Goal: Task Accomplishment & Management: Manage account settings

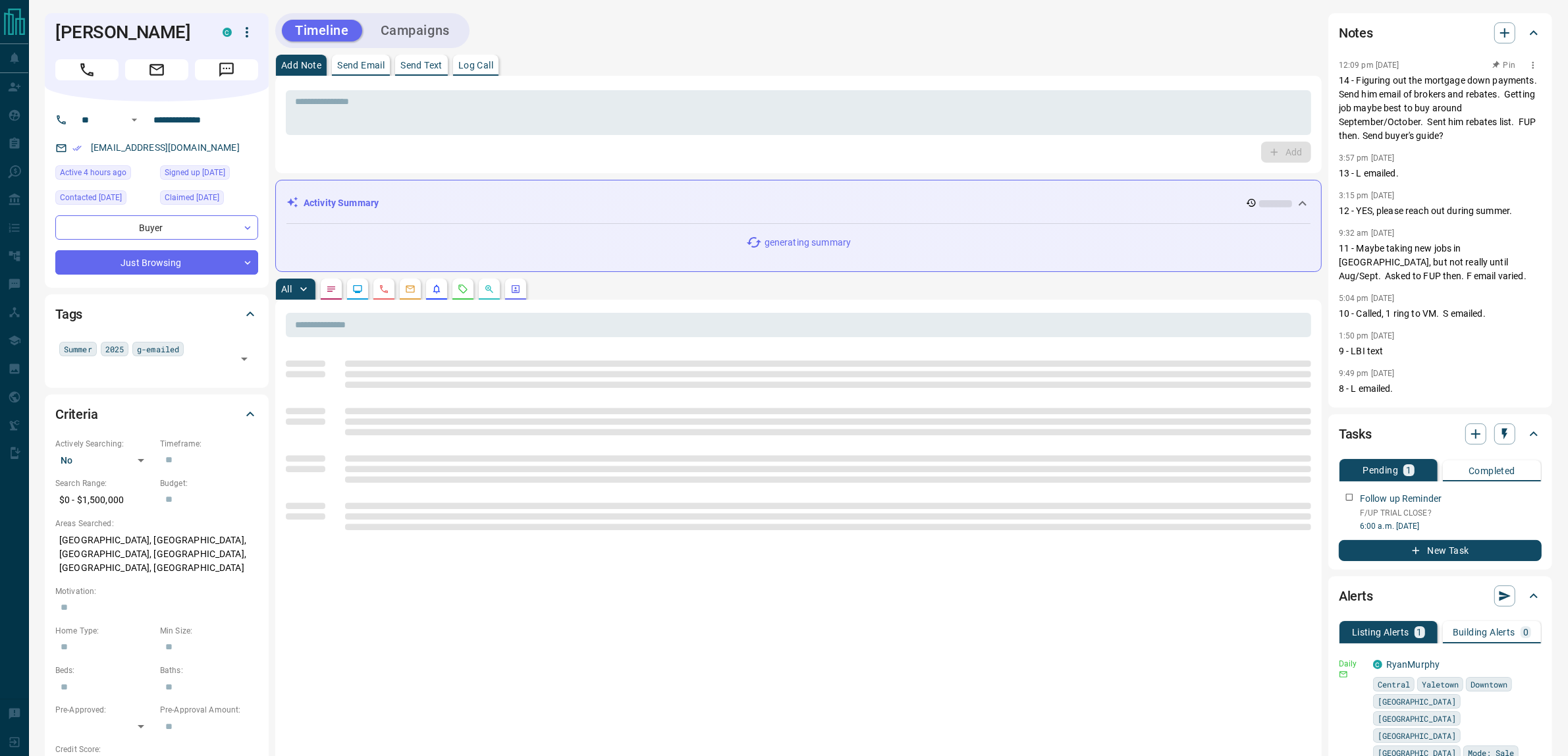
drag, startPoint x: 1431, startPoint y: 106, endPoint x: 1436, endPoint y: 196, distance: 90.1
click at [1436, 196] on div "12:09 pm [DATE] Pin 14 - Figuring out the mortgage down payments. Send him emai…" at bounding box center [1440, 228] width 203 height 342
click at [1436, 196] on div "3:15 pm [DATE] Pin" at bounding box center [1440, 196] width 203 height 17
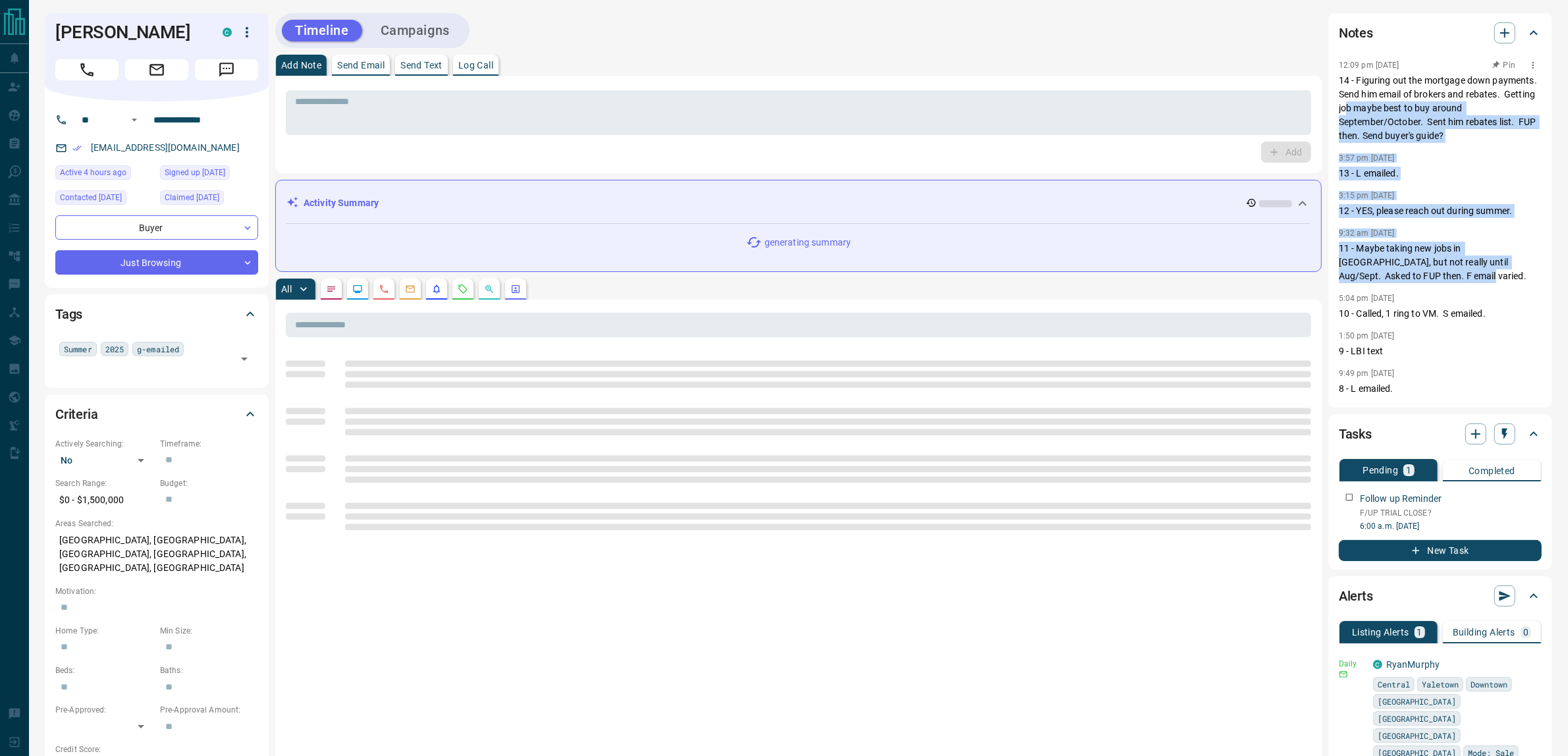
drag, startPoint x: 1443, startPoint y: 272, endPoint x: 1416, endPoint y: 108, distance: 166.2
click at [1416, 108] on div "12:09 pm [DATE] Pin 14 - Figuring out the mortgage down payments. Send him emai…" at bounding box center [1440, 228] width 203 height 342
click at [1416, 108] on p "14 - Figuring out the mortgage down payments. Send him email of brokers and reb…" at bounding box center [1440, 108] width 203 height 69
drag, startPoint x: 1394, startPoint y: 110, endPoint x: 1394, endPoint y: 288, distance: 178.0
click at [1394, 288] on div "12:09 pm [DATE] 14 - Figuring out the mortgage down payments. Send him email of…" at bounding box center [1440, 228] width 203 height 342
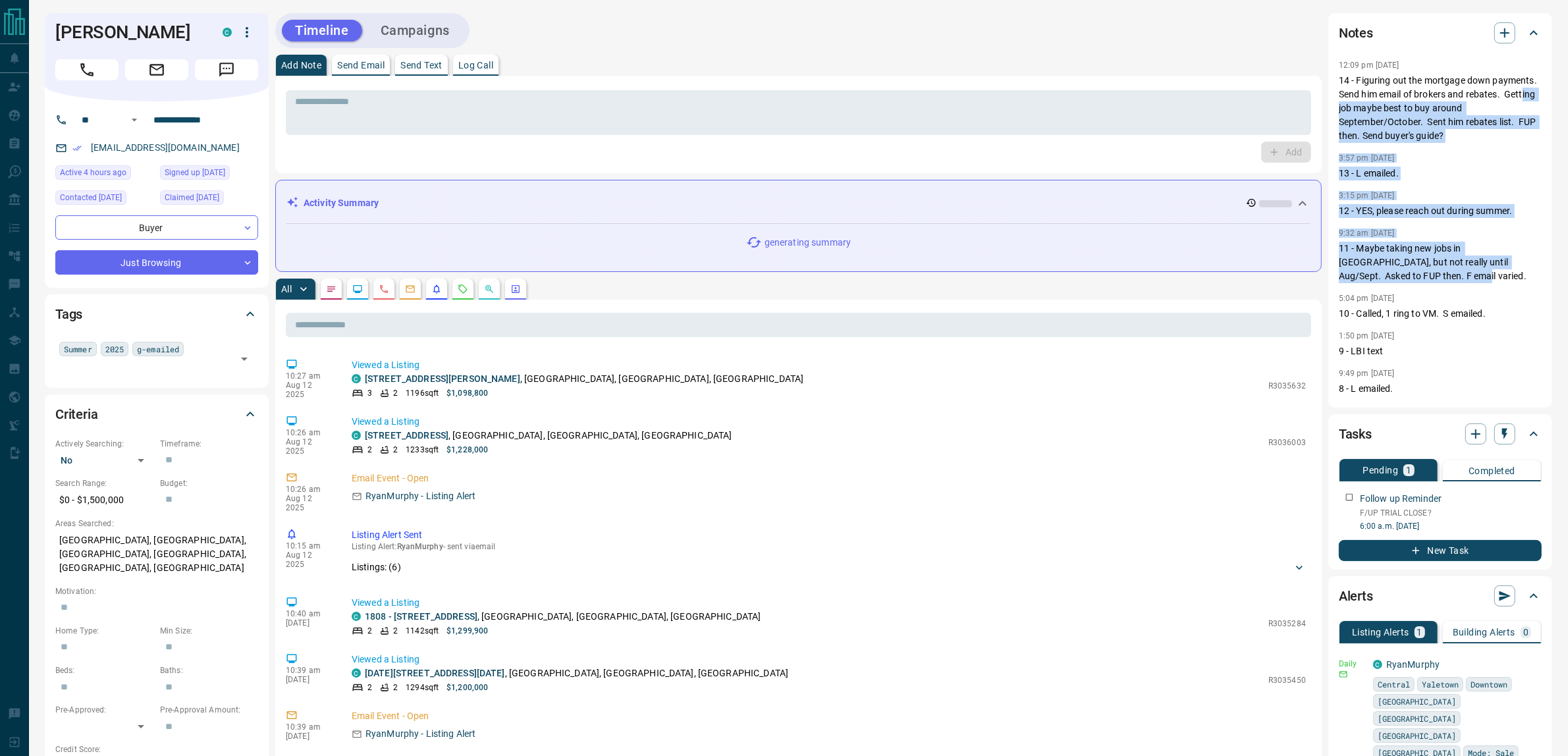
click at [1394, 288] on div "12:09 pm [DATE] 14 - Figuring out the mortgage down payments. Send him email of…" at bounding box center [1440, 228] width 203 height 342
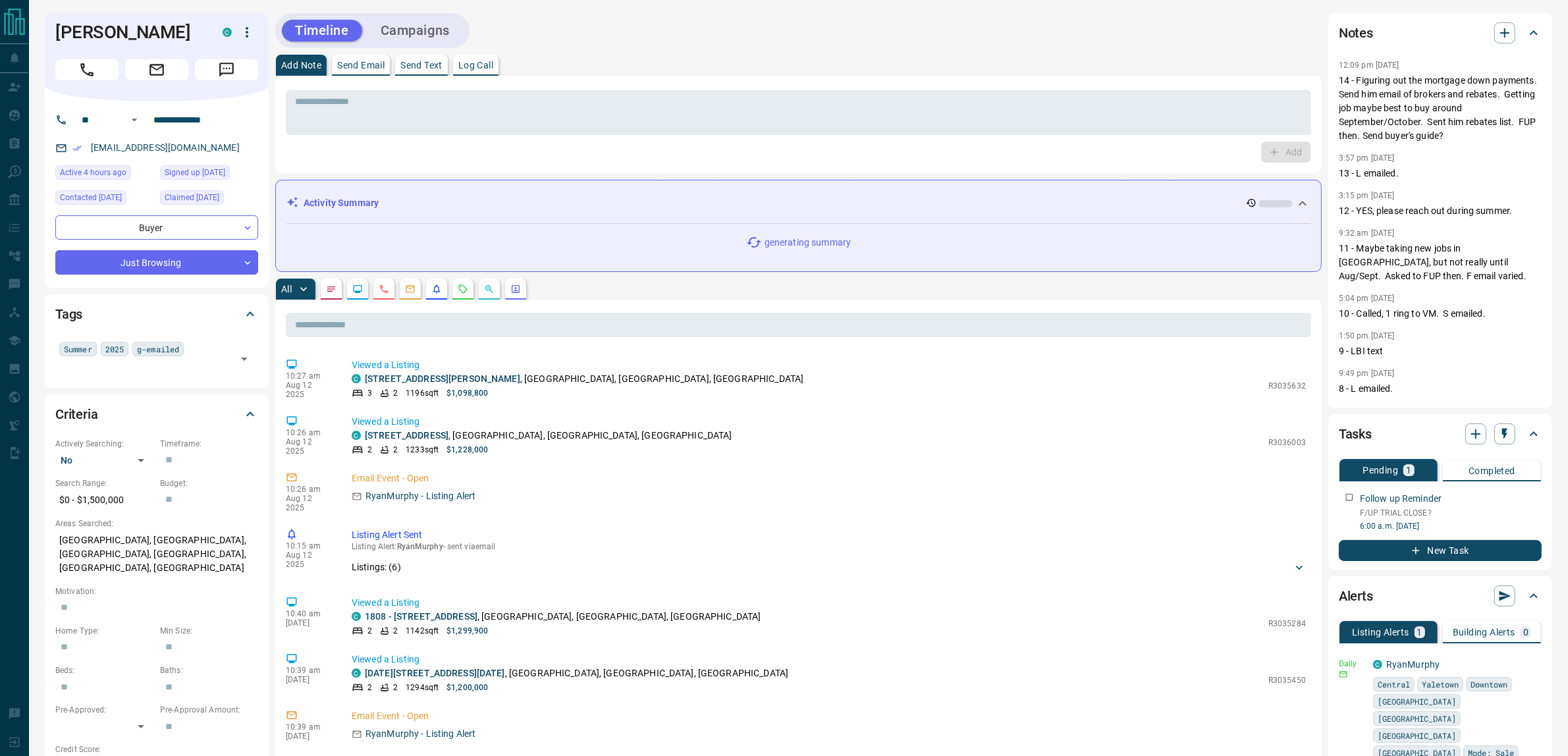
click at [1449, 324] on div "12:09 pm [DATE] 14 - Figuring out the mortgage down payments. Send him email of…" at bounding box center [1440, 228] width 203 height 342
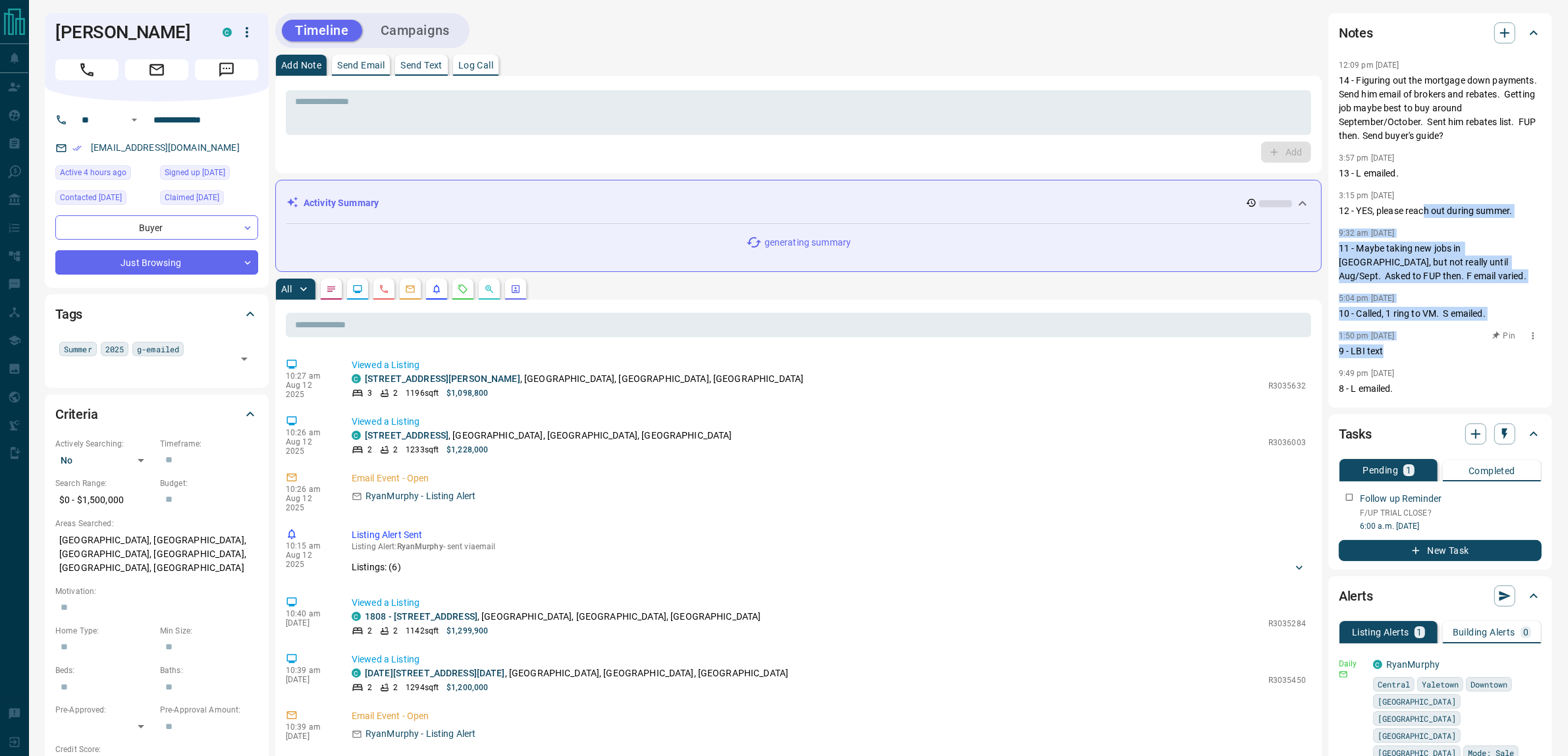
drag, startPoint x: 1425, startPoint y: 255, endPoint x: 1424, endPoint y: 167, distance: 88.0
click at [1424, 169] on div "12:09 pm [DATE] 14 - Figuring out the mortgage down payments. Send him email of…" at bounding box center [1440, 228] width 203 height 342
click at [1425, 167] on p "13 - L emailed." at bounding box center [1440, 174] width 203 height 14
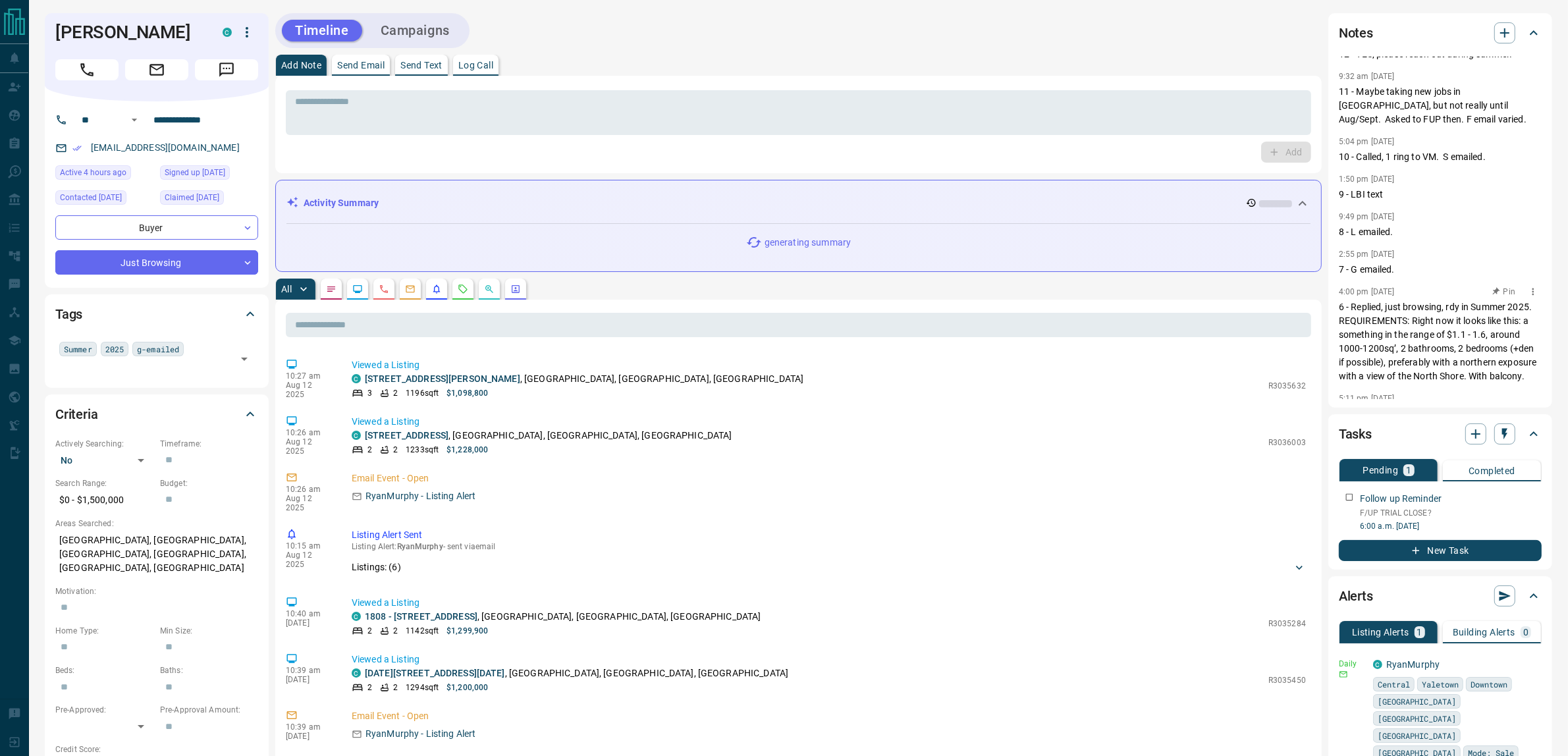
scroll to position [342, 0]
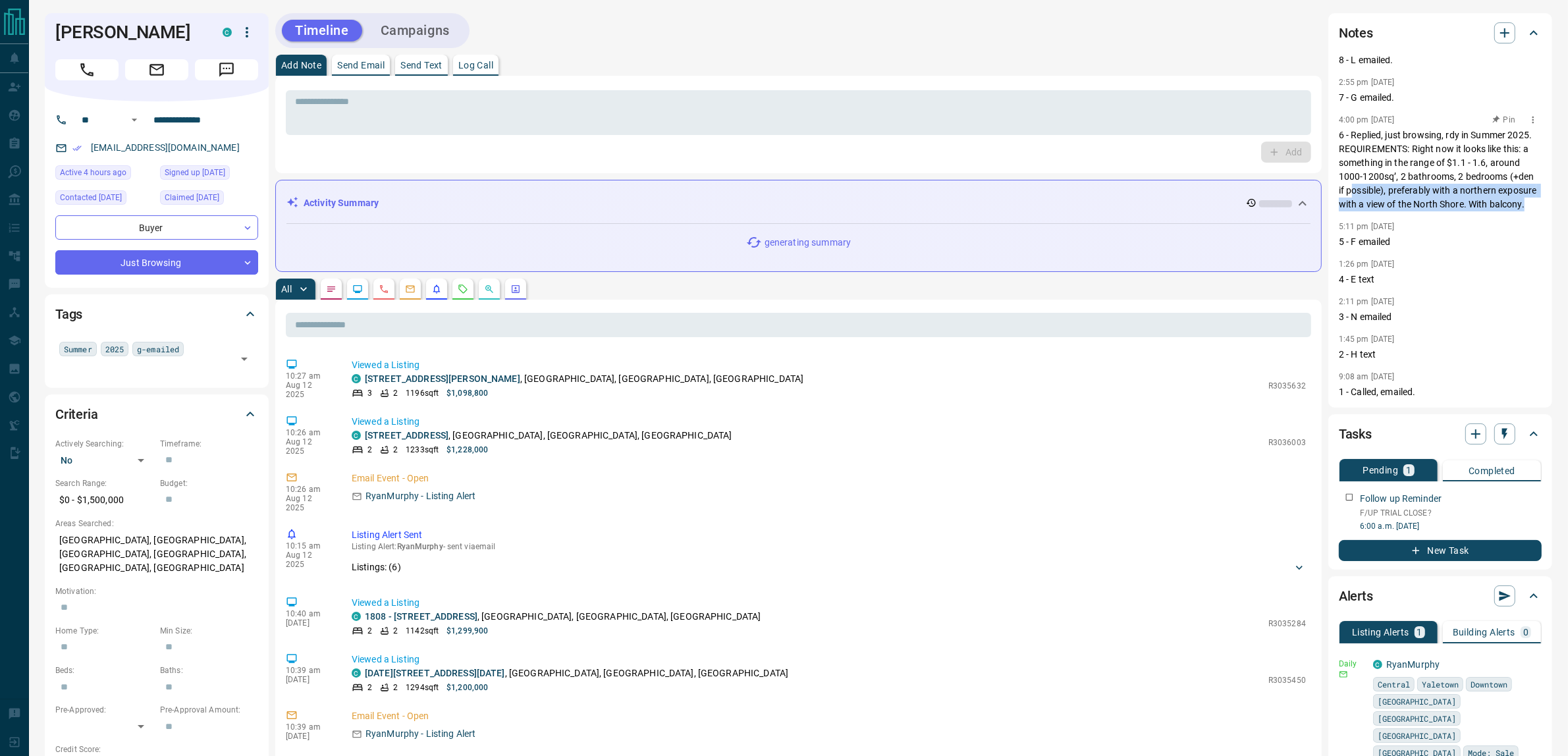
drag, startPoint x: 1433, startPoint y: 208, endPoint x: 1425, endPoint y: 174, distance: 34.9
click at [1425, 174] on p "6 - Replied, just browsing, rdy in Summer 2025. REQUIREMENTS: Right now it look…" at bounding box center [1440, 169] width 203 height 83
drag, startPoint x: 1416, startPoint y: 158, endPoint x: 1425, endPoint y: 194, distance: 37.1
click at [1425, 194] on p "6 - Replied, just browsing, rdy in Summer 2025. REQUIREMENTS: Right now it look…" at bounding box center [1440, 169] width 203 height 83
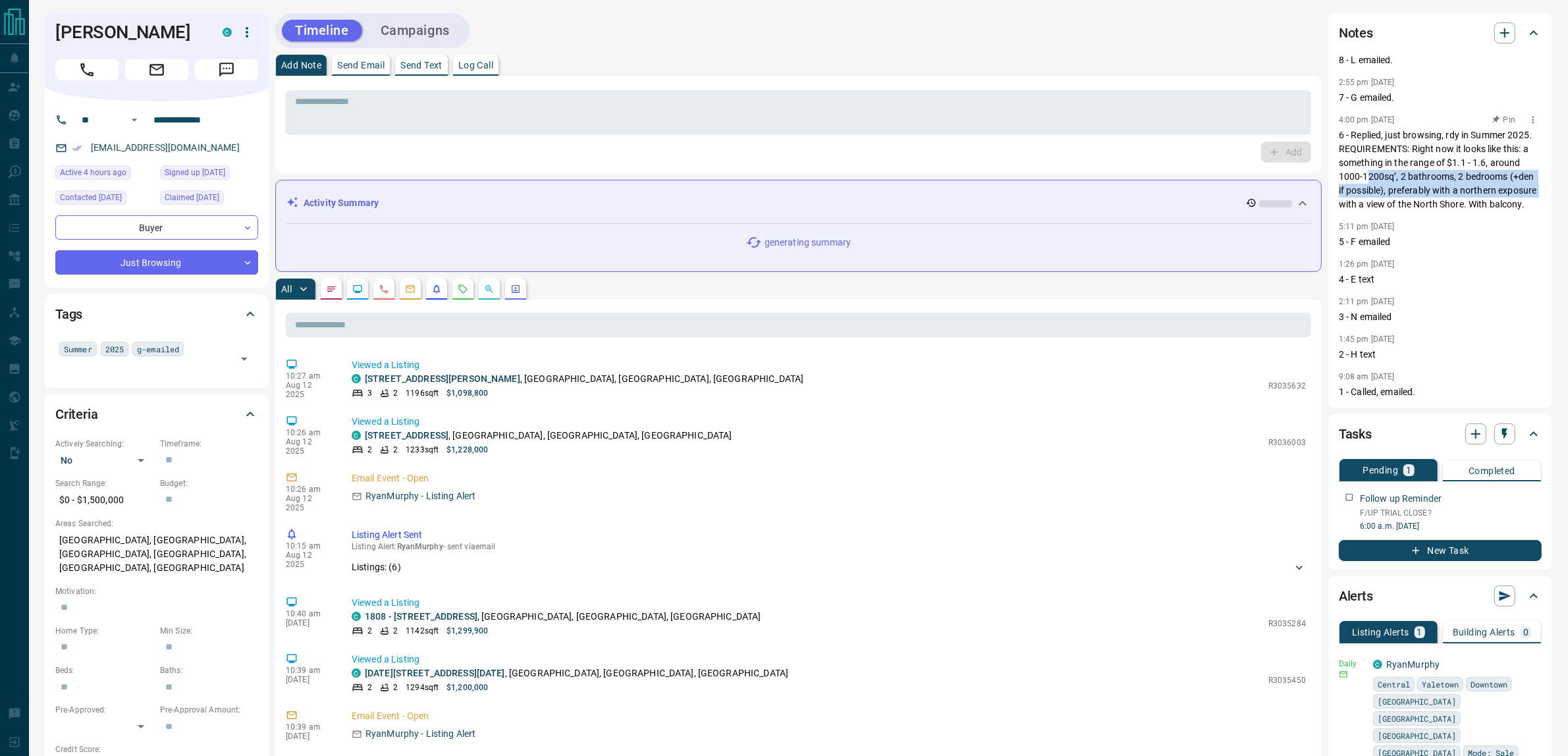
click at [1425, 194] on p "6 - Replied, just browsing, rdy in Summer 2025. REQUIREMENTS: Right now it look…" at bounding box center [1440, 169] width 203 height 83
drag, startPoint x: 1437, startPoint y: 202, endPoint x: 1421, endPoint y: 161, distance: 44.0
click at [1421, 161] on p "6 - Replied, just browsing, rdy in Summer 2025. REQUIREMENTS: Right now it look…" at bounding box center [1440, 169] width 203 height 83
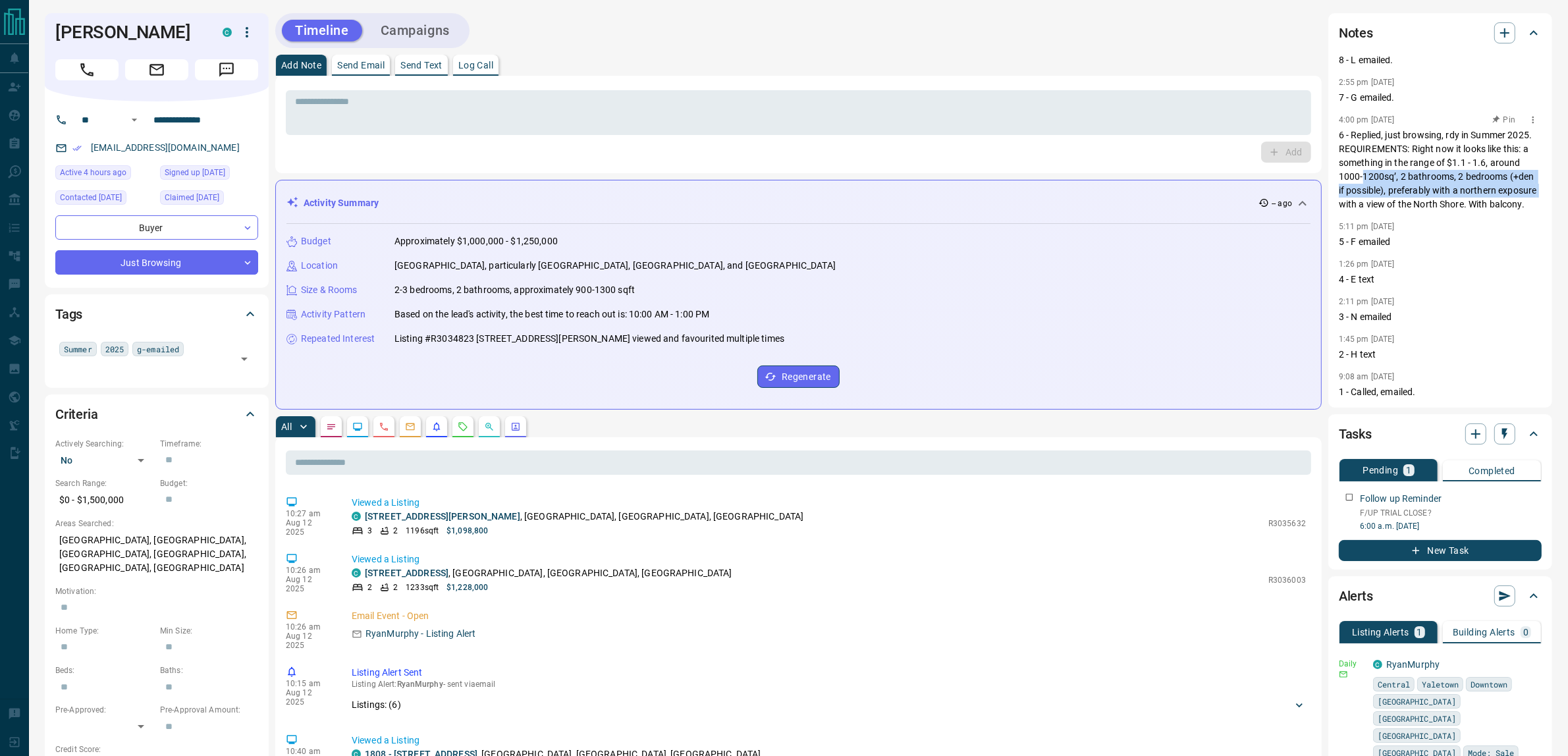
drag, startPoint x: 1412, startPoint y: 156, endPoint x: 1427, endPoint y: 196, distance: 42.7
click at [1427, 196] on p "6 - Replied, just browsing, rdy in Summer 2025. REQUIREMENTS: Right now it look…" at bounding box center [1440, 169] width 203 height 83
drag, startPoint x: 1439, startPoint y: 206, endPoint x: 1417, endPoint y: 167, distance: 44.8
click at [1417, 167] on p "6 - Replied, just browsing, rdy in Summer 2025. REQUIREMENTS: Right now it look…" at bounding box center [1440, 169] width 203 height 83
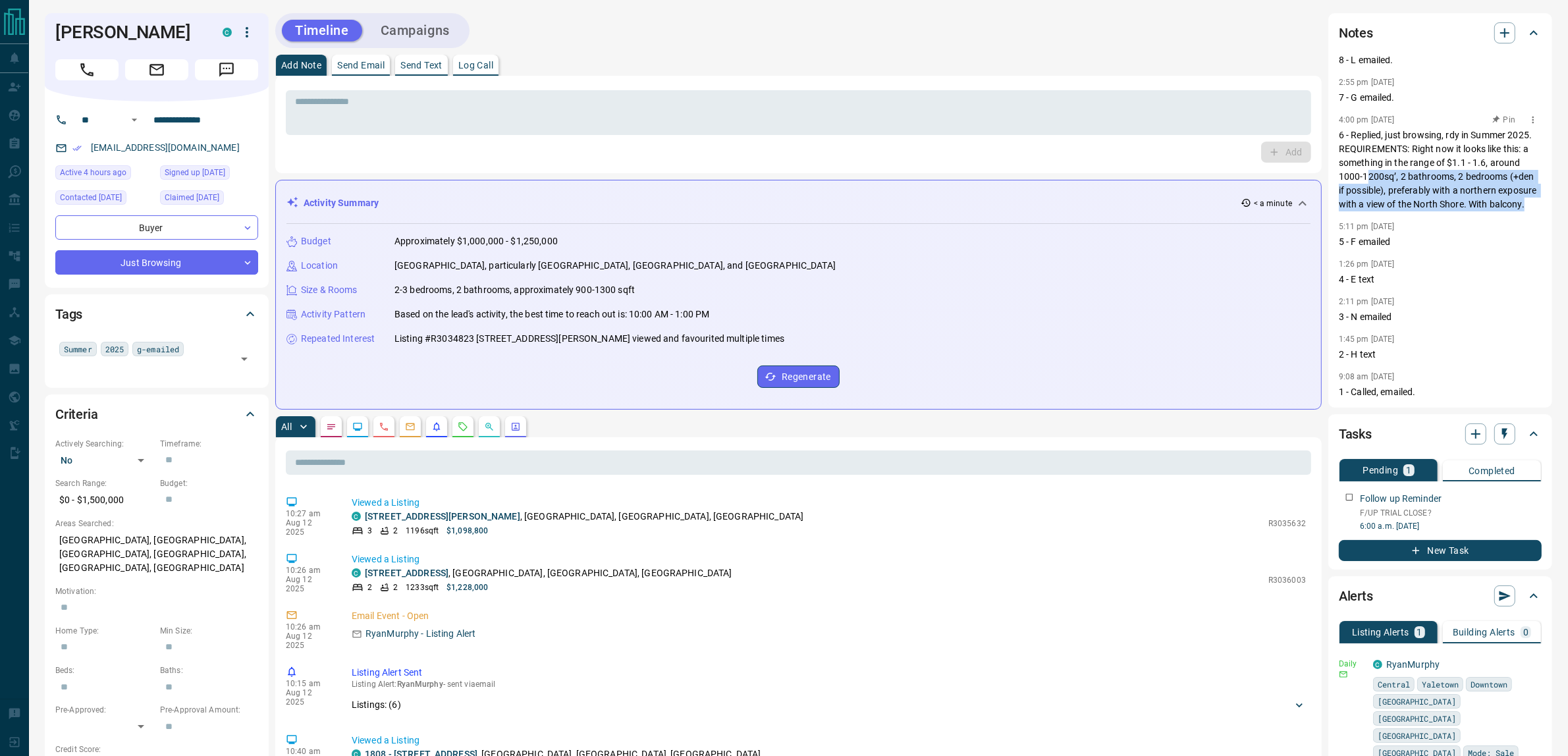
click at [1417, 167] on p "6 - Replied, just browsing, rdy in Summer 2025. REQUIREMENTS: Right now it look…" at bounding box center [1440, 169] width 203 height 83
drag, startPoint x: 1407, startPoint y: 156, endPoint x: 1432, endPoint y: 203, distance: 53.2
click at [1432, 203] on p "6 - Replied, just browsing, rdy in Summer 2025. REQUIREMENTS: Right now it look…" at bounding box center [1440, 169] width 203 height 83
click at [1427, 195] on p "6 - Replied, just browsing, rdy in Summer 2025. REQUIREMENTS: Right now it look…" at bounding box center [1440, 169] width 203 height 83
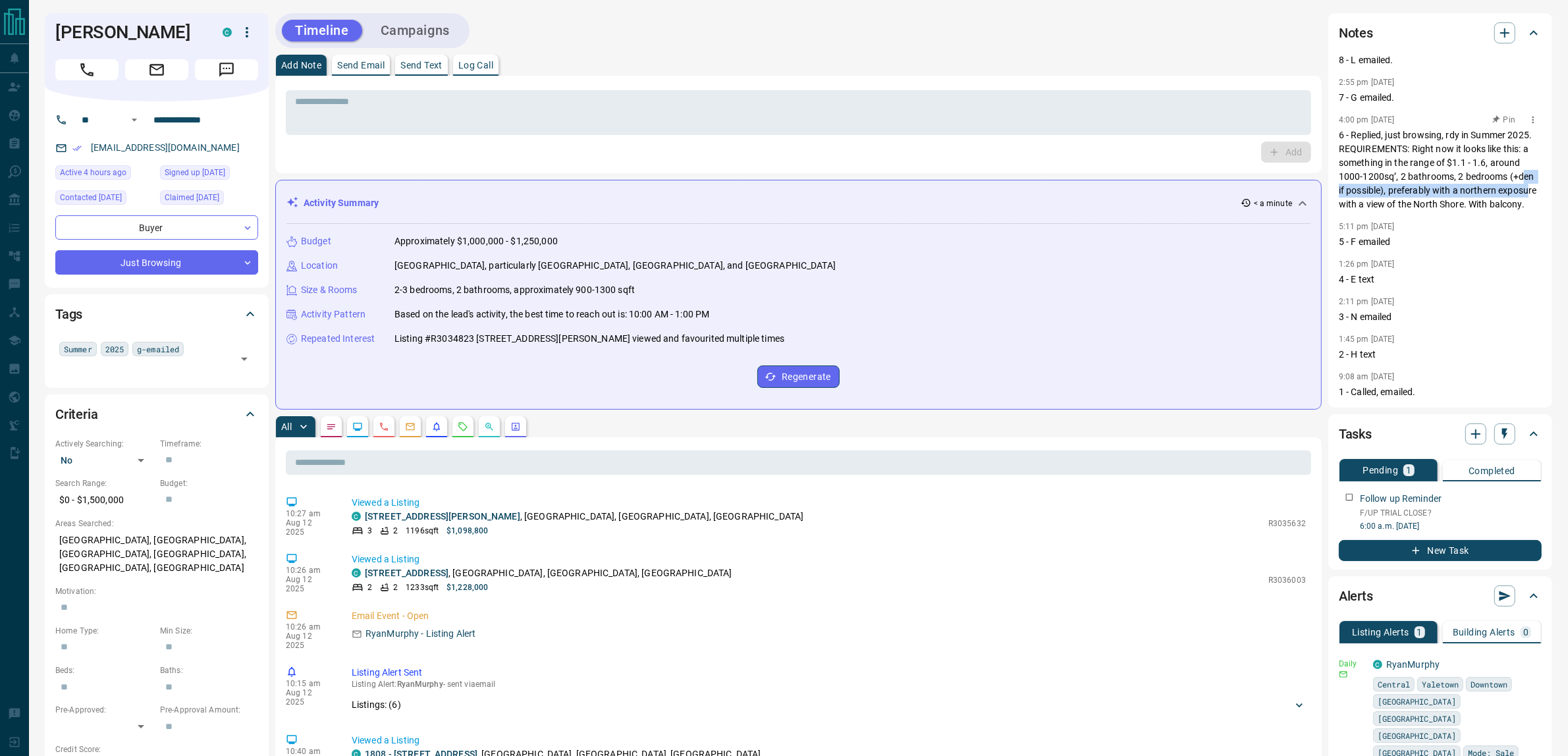
drag, startPoint x: 1396, startPoint y: 173, endPoint x: 1416, endPoint y: 193, distance: 28.3
click at [1416, 193] on p "6 - Replied, just browsing, rdy in Summer 2025. REQUIREMENTS: Right now it look…" at bounding box center [1440, 169] width 203 height 83
drag, startPoint x: 1431, startPoint y: 203, endPoint x: 1405, endPoint y: 182, distance: 33.4
click at [1405, 182] on p "6 - Replied, just browsing, rdy in Summer 2025. REQUIREMENTS: Right now it look…" at bounding box center [1440, 169] width 203 height 83
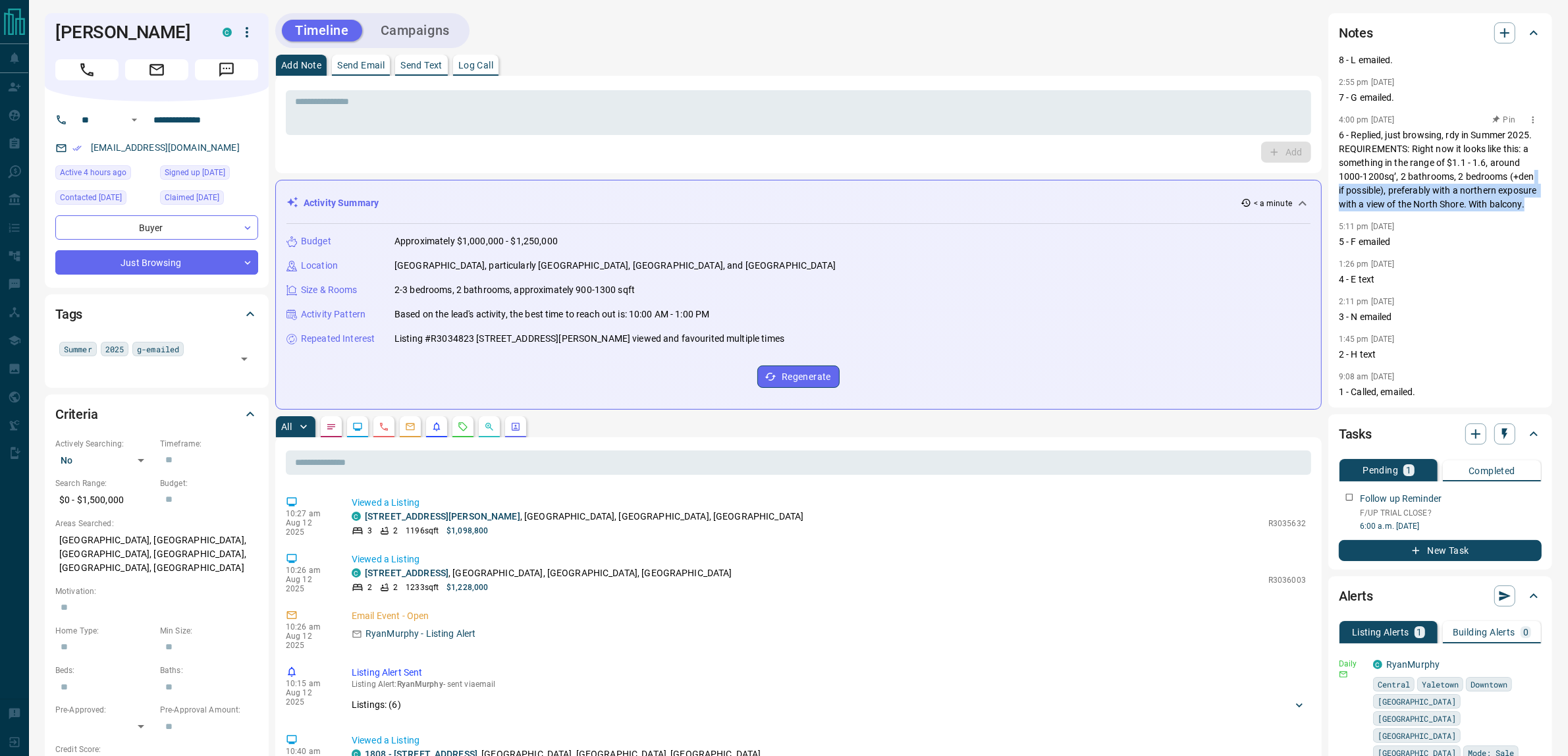
click at [1405, 181] on p "6 - Replied, just browsing, rdy in Summer 2025. REQUIREMENTS: Right now it look…" at bounding box center [1440, 169] width 203 height 83
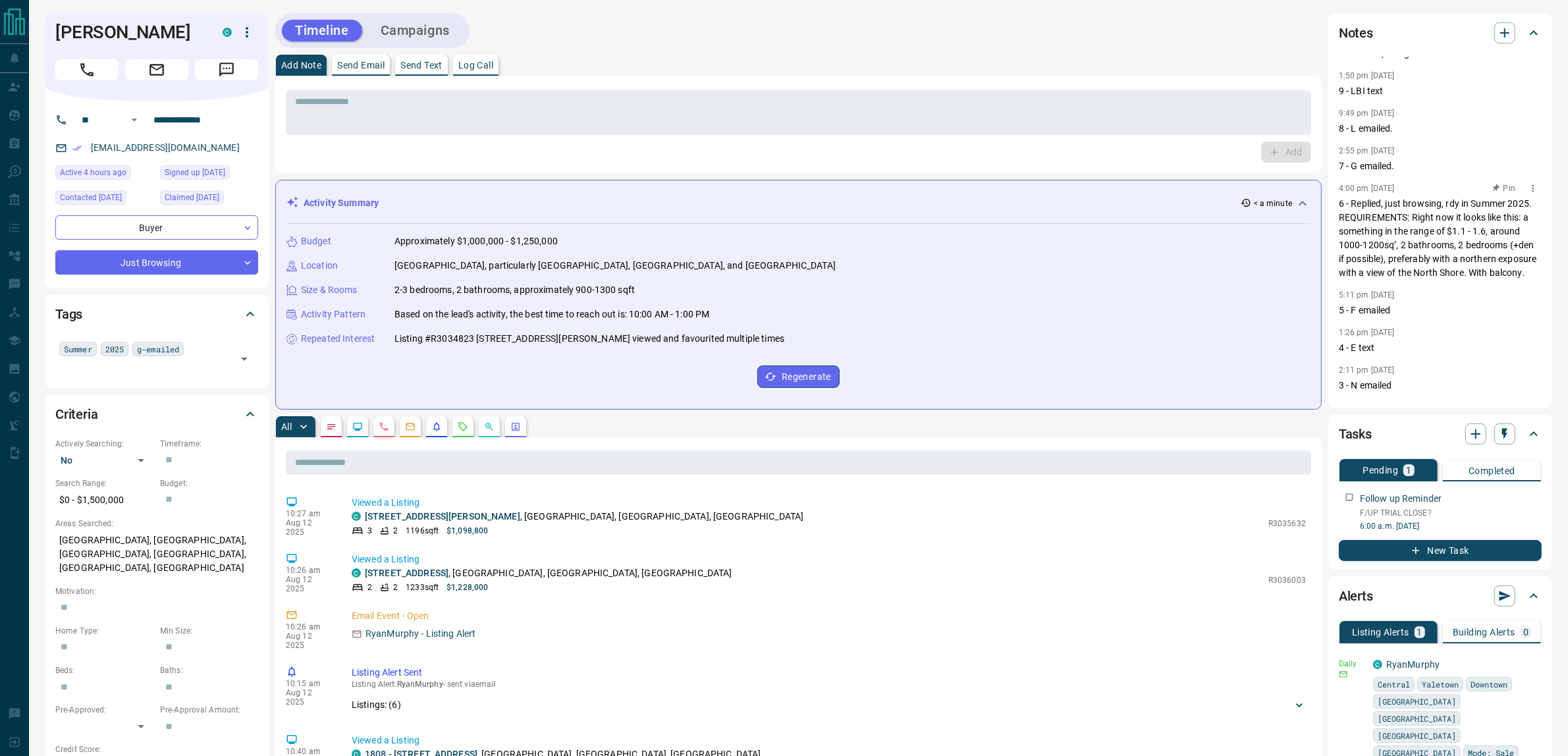
scroll to position [95, 0]
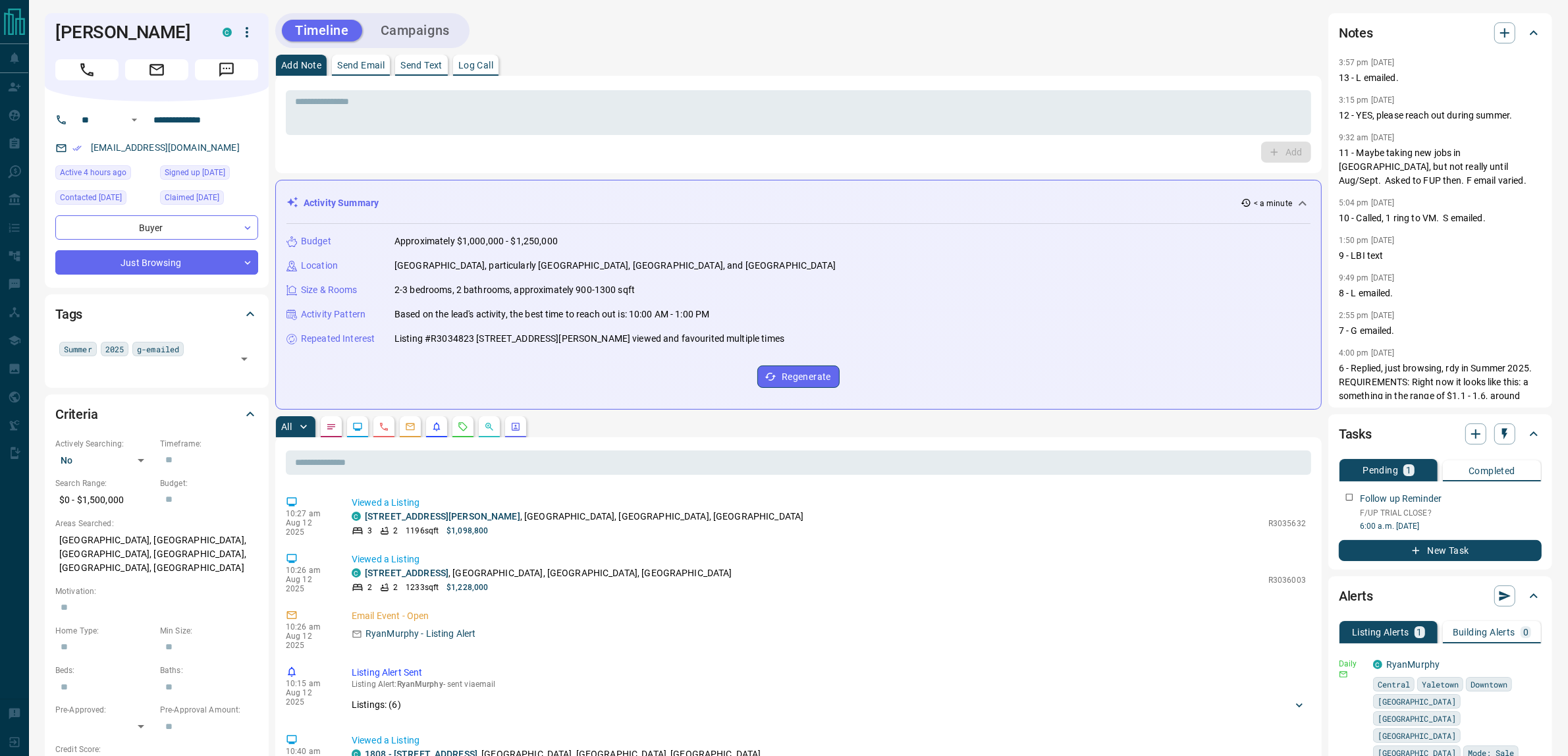
click at [919, 37] on div "Timeline Campaigns" at bounding box center [798, 30] width 1046 height 35
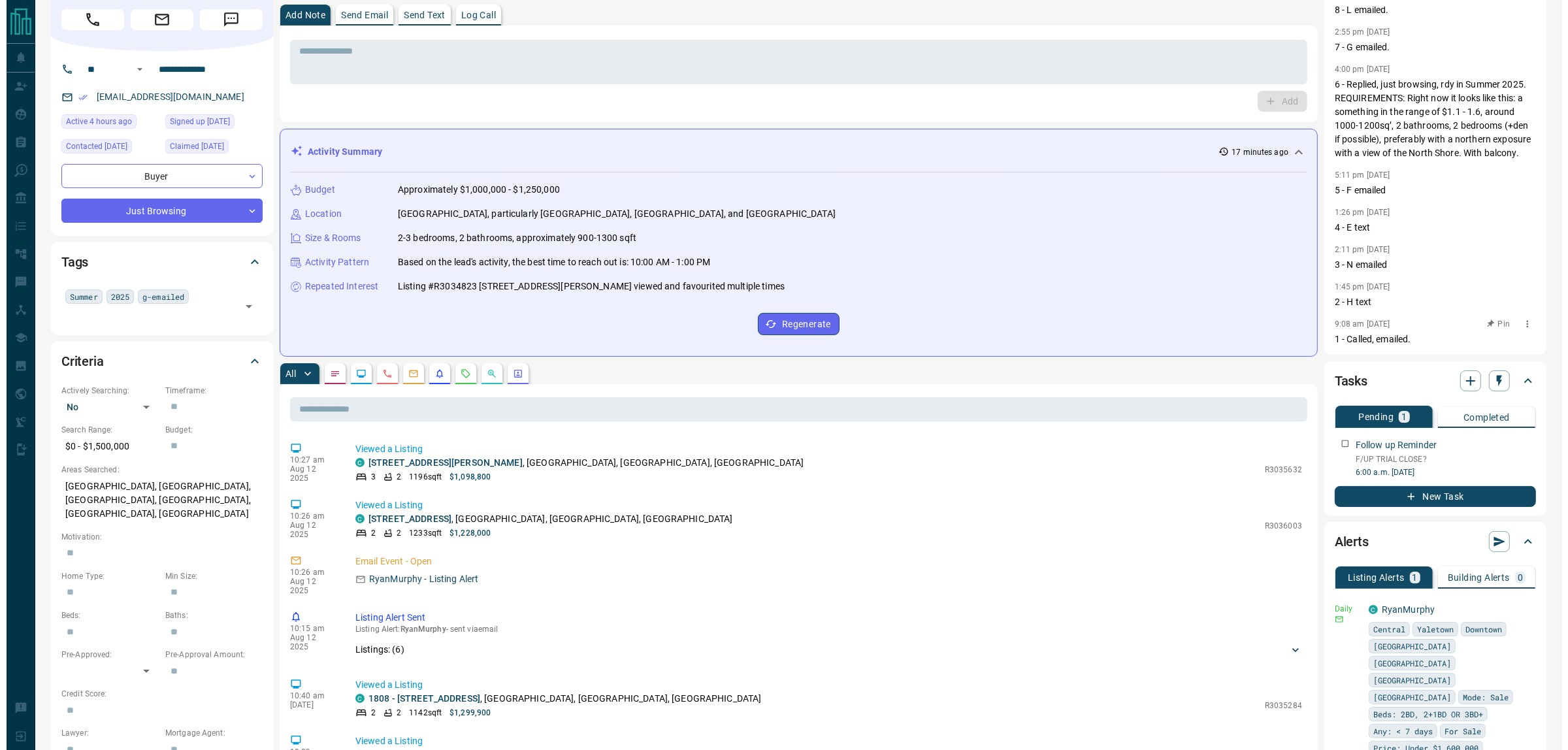
scroll to position [163, 0]
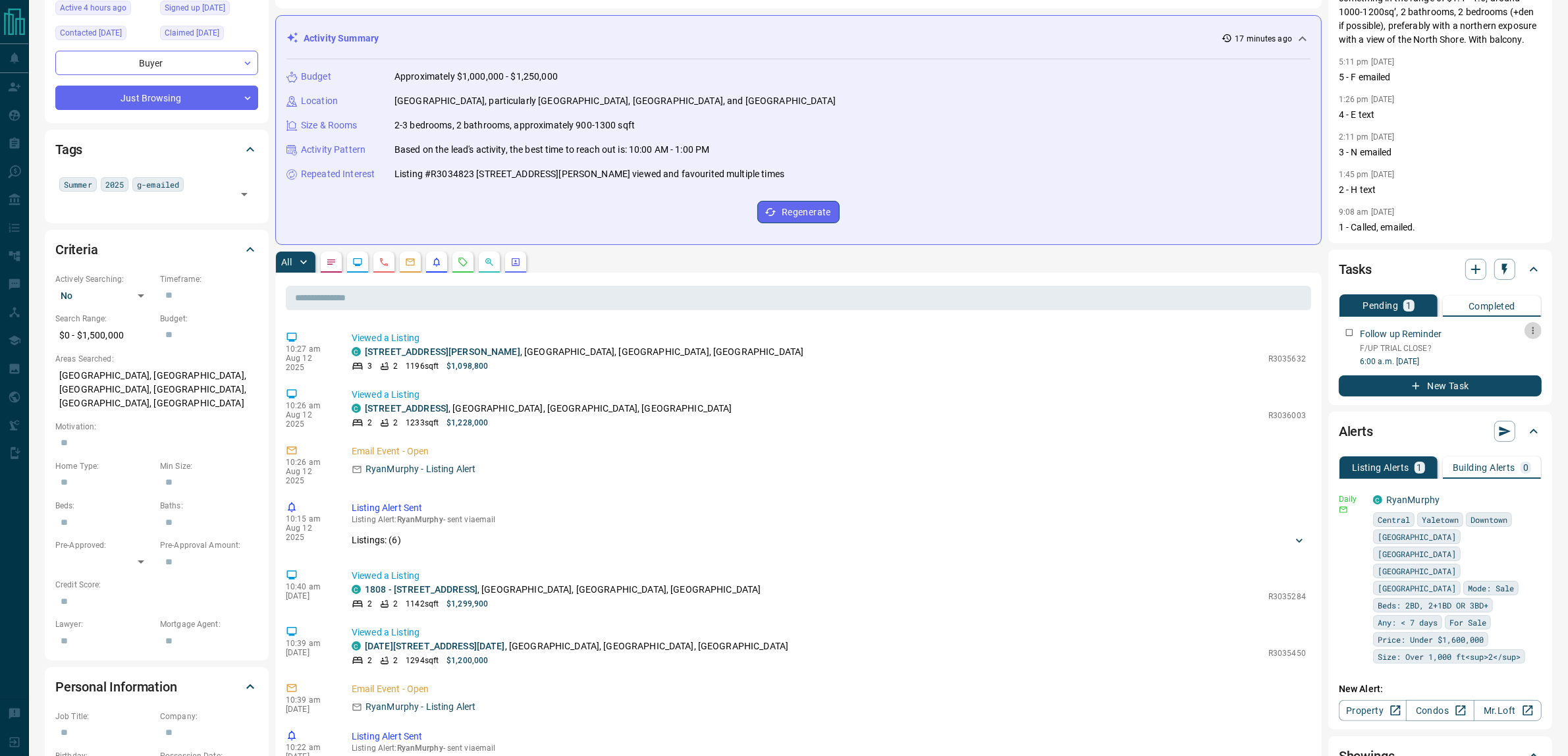
click at [1533, 329] on icon "button" at bounding box center [1532, 330] width 10 height 10
click at [1414, 355] on div at bounding box center [784, 378] width 1568 height 756
click at [1528, 495] on icon "button" at bounding box center [1532, 498] width 12 height 12
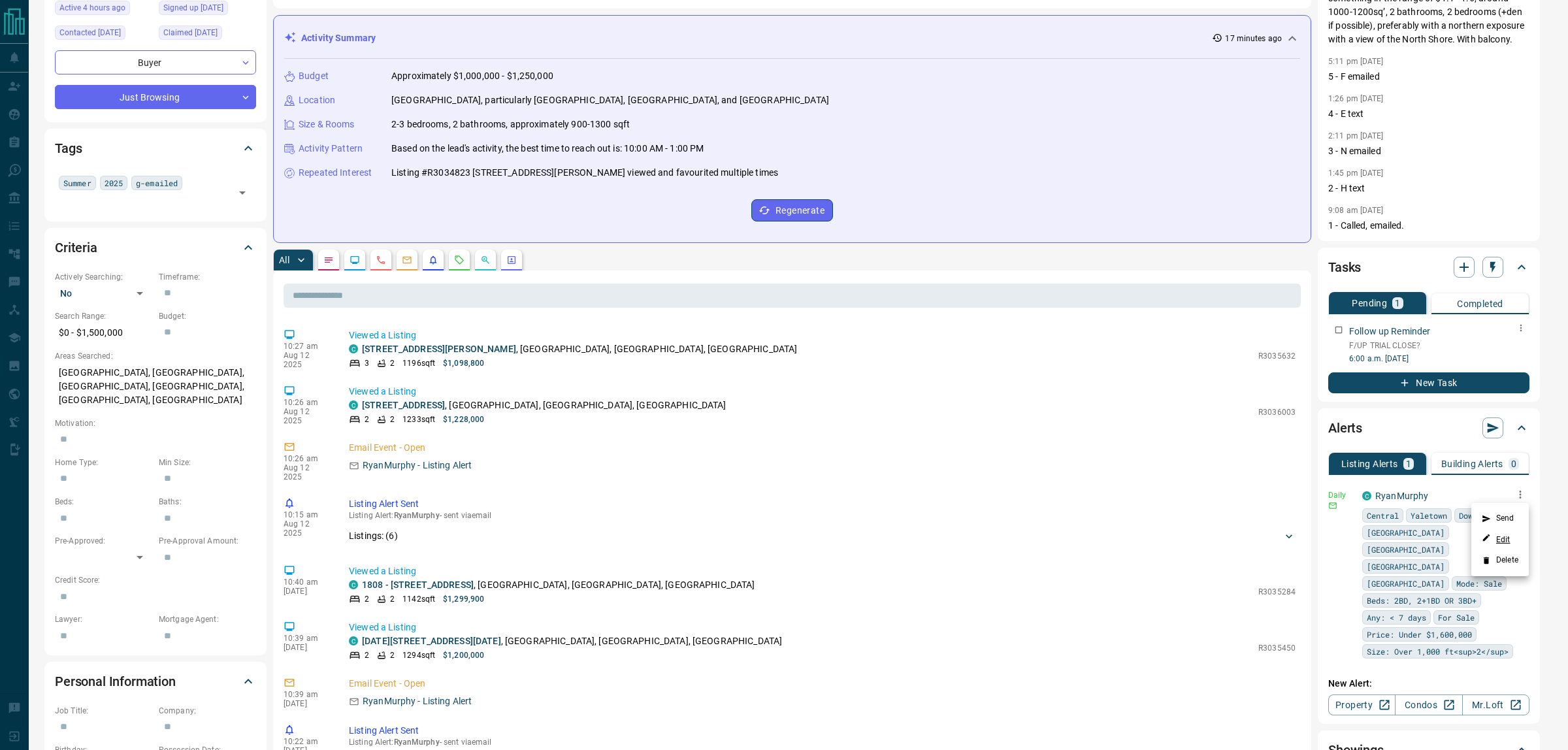
click at [1507, 541] on link "Edit" at bounding box center [1496, 539] width 29 height 12
